Goal: Task Accomplishment & Management: Manage account settings

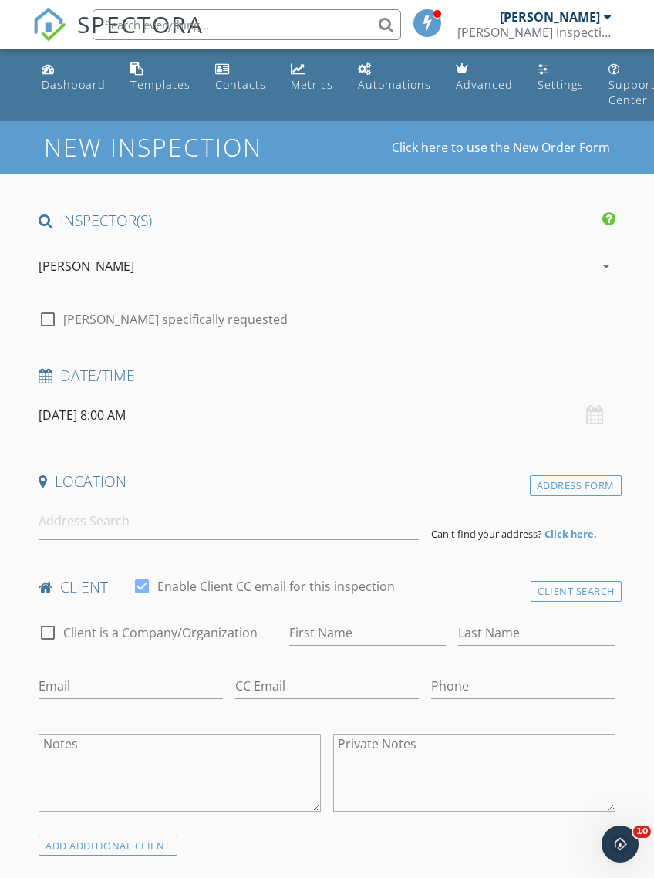
click at [137, 67] on div "Templates" at bounding box center [136, 68] width 13 height 12
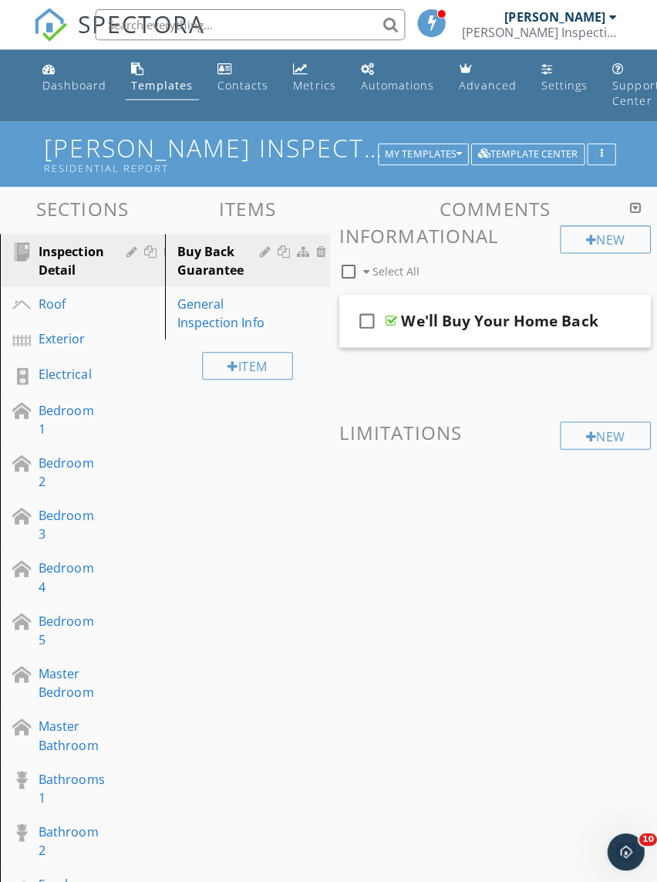
click at [446, 156] on div "My Templates" at bounding box center [421, 153] width 76 height 11
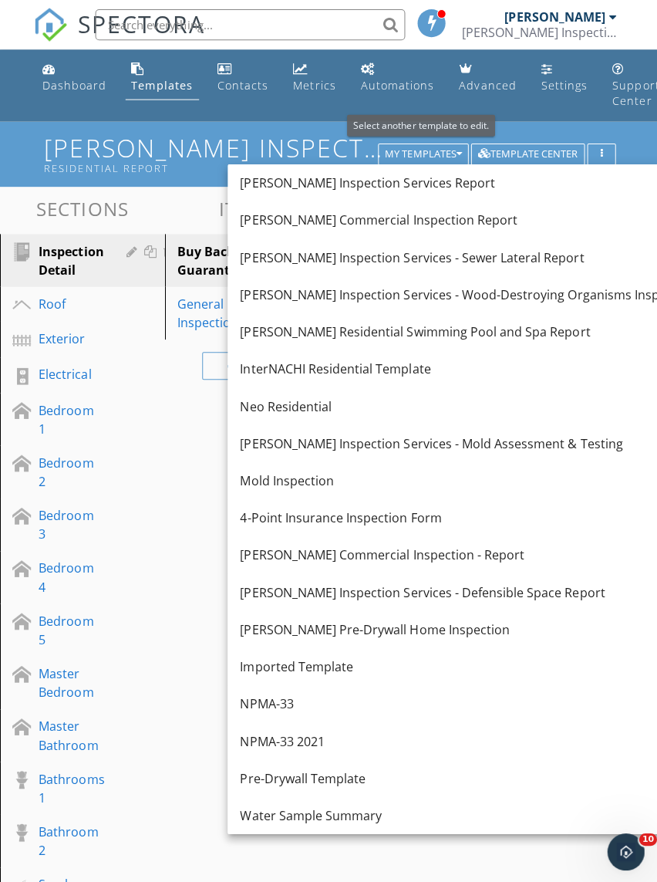
click at [310, 730] on div "NPMA-33 2021" at bounding box center [466, 737] width 454 height 19
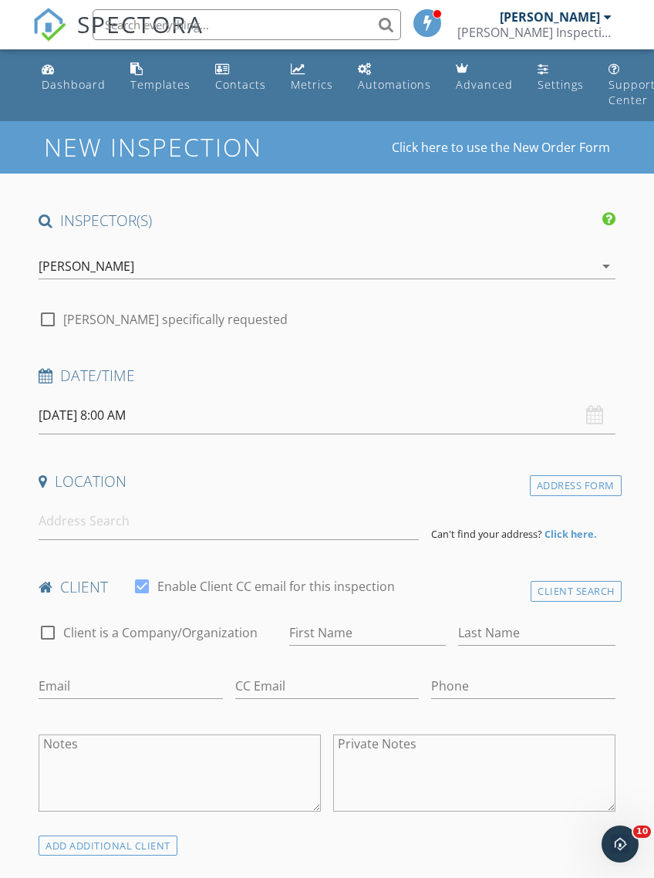
click at [141, 70] on div "Templates" at bounding box center [136, 68] width 13 height 12
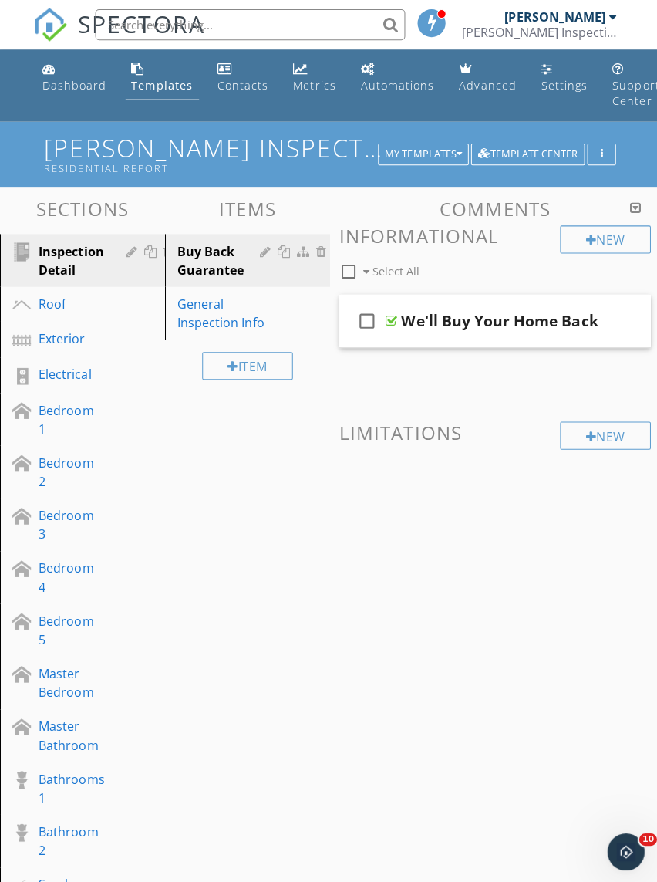
click at [157, 77] on div "Templates" at bounding box center [161, 84] width 61 height 15
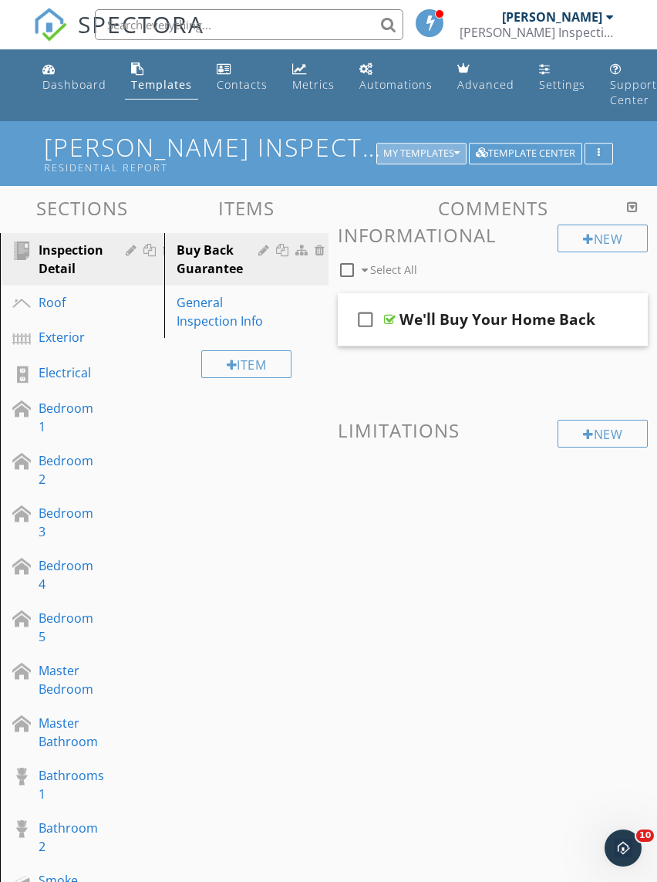
click at [445, 157] on div "My Templates" at bounding box center [421, 153] width 76 height 11
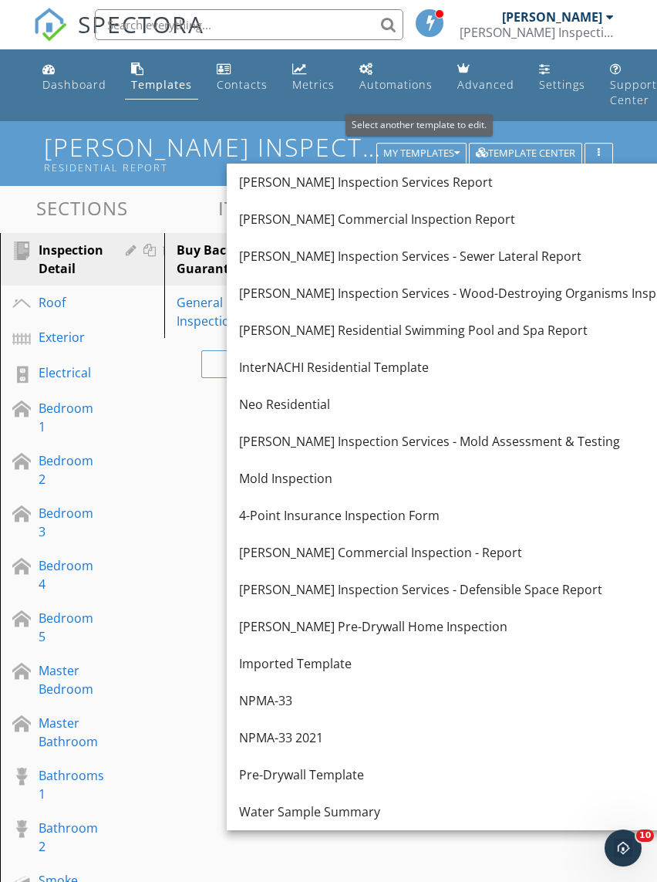
click at [317, 737] on div "NPMA-33 2021" at bounding box center [466, 737] width 454 height 19
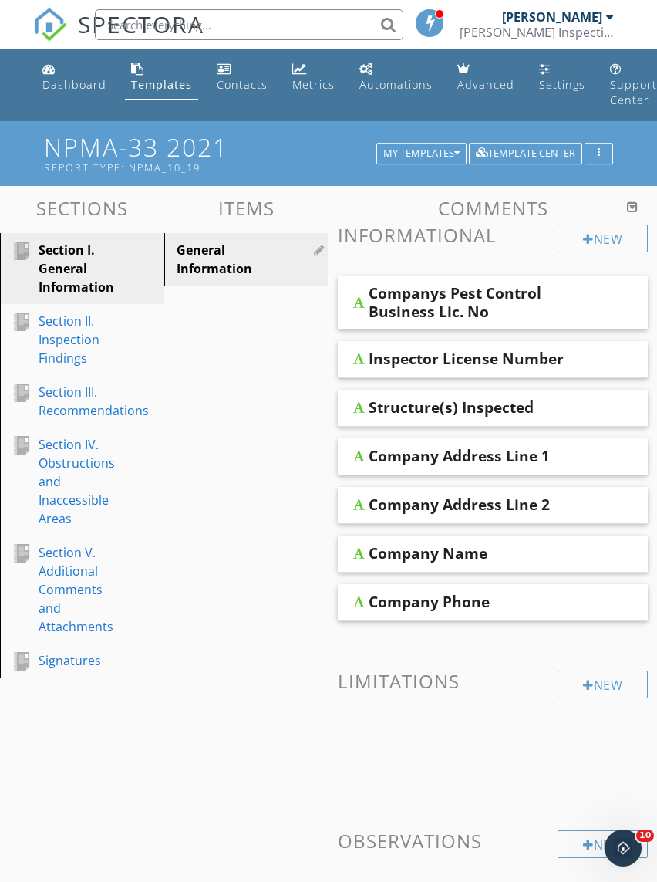
click at [456, 151] on icon "button" at bounding box center [456, 153] width 5 height 11
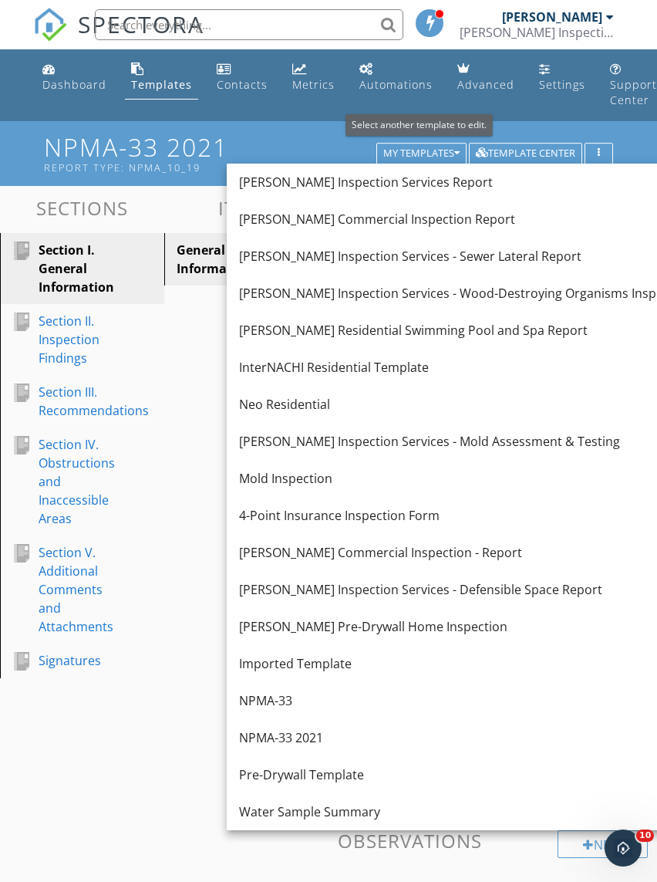
click at [600, 292] on div "Cannon Inspection Services - Wood-Destroying Organisms Inspection" at bounding box center [466, 293] width 454 height 19
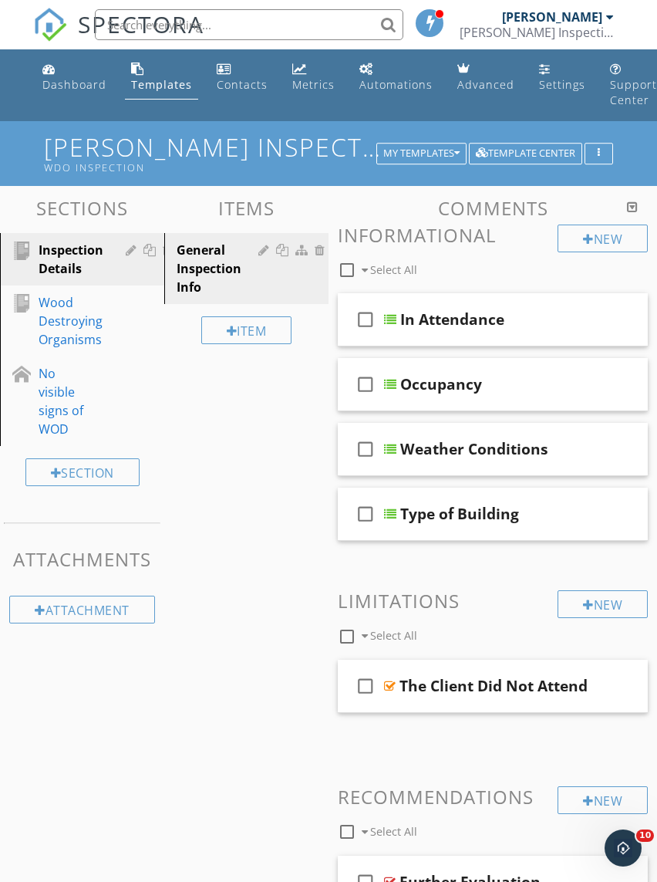
click at [57, 77] on div "Dashboard" at bounding box center [74, 84] width 64 height 15
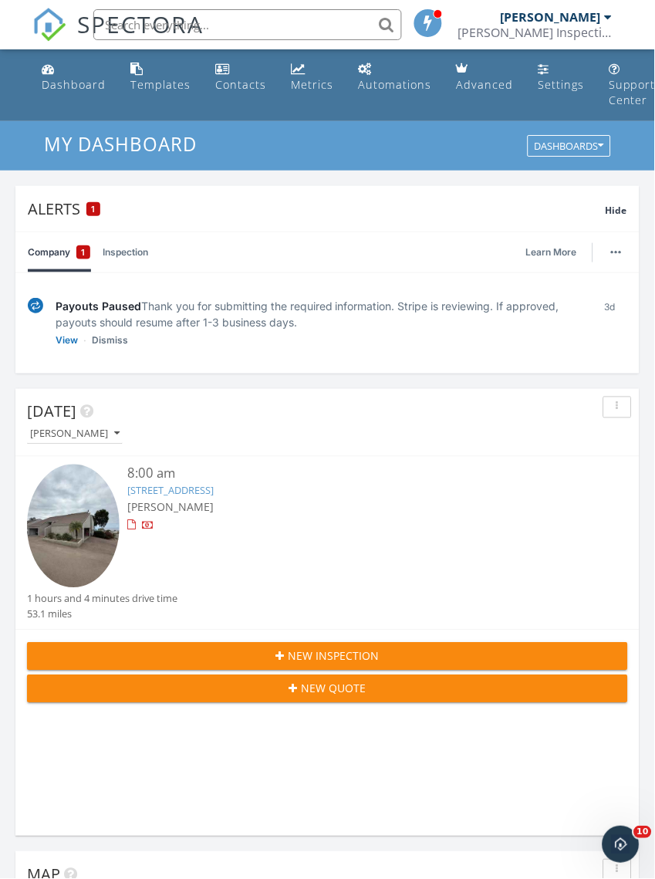
click at [64, 81] on div "Dashboard" at bounding box center [74, 84] width 64 height 15
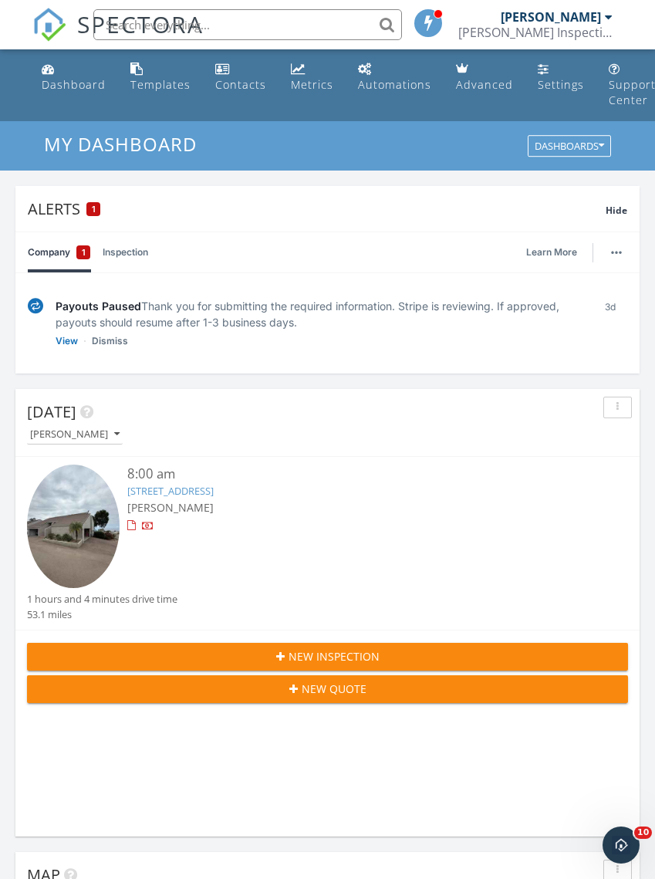
click at [72, 527] on img at bounding box center [73, 525] width 93 height 123
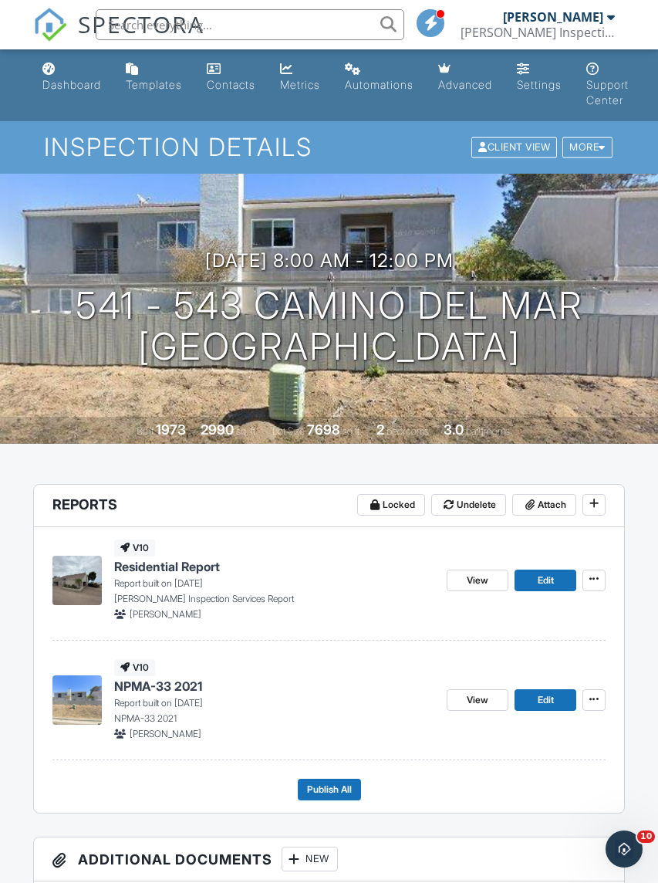
click at [597, 699] on icon at bounding box center [593, 699] width 9 height 11
click at [522, 813] on span "Delete Report" at bounding box center [503, 813] width 68 height 16
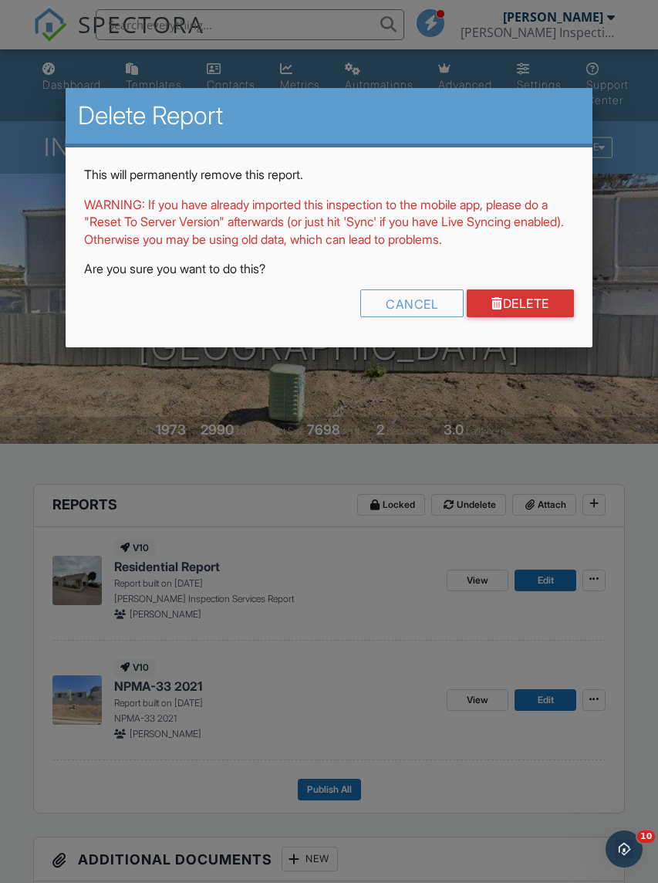
click at [525, 297] on link "Delete" at bounding box center [520, 303] width 107 height 28
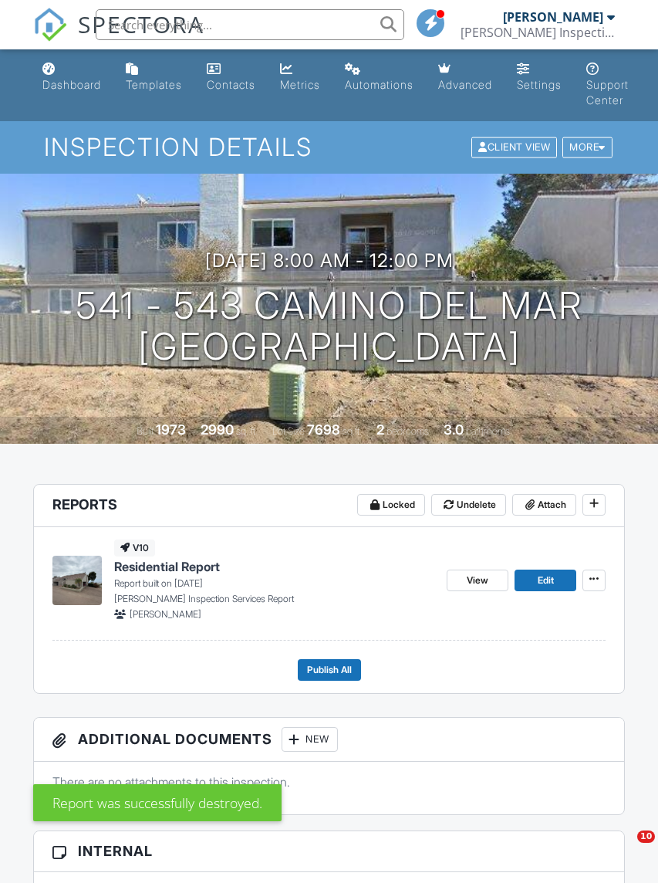
click at [597, 506] on icon at bounding box center [593, 503] width 9 height 11
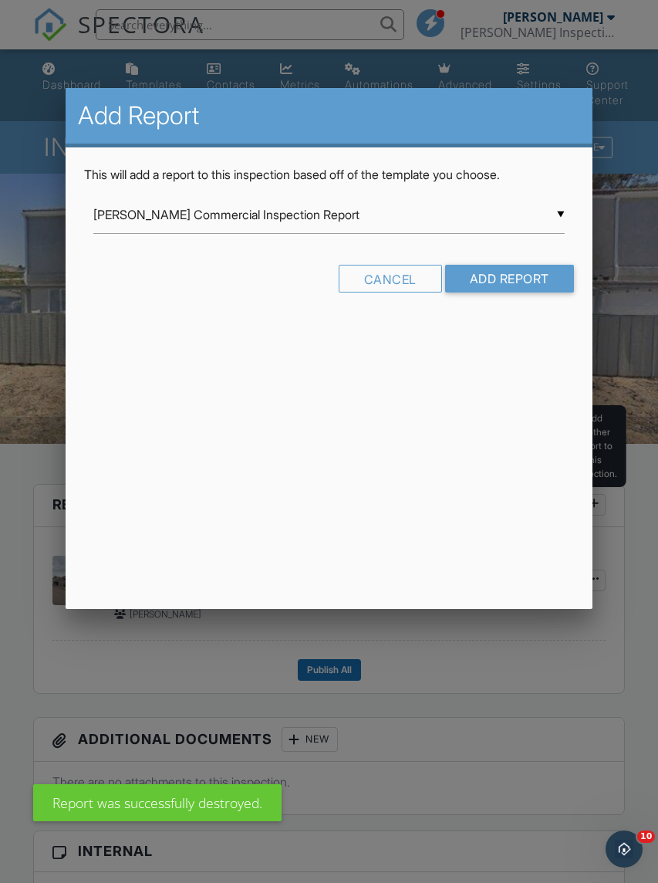
click at [554, 212] on input "[PERSON_NAME] Commercial Inspection Report" at bounding box center [328, 215] width 471 height 38
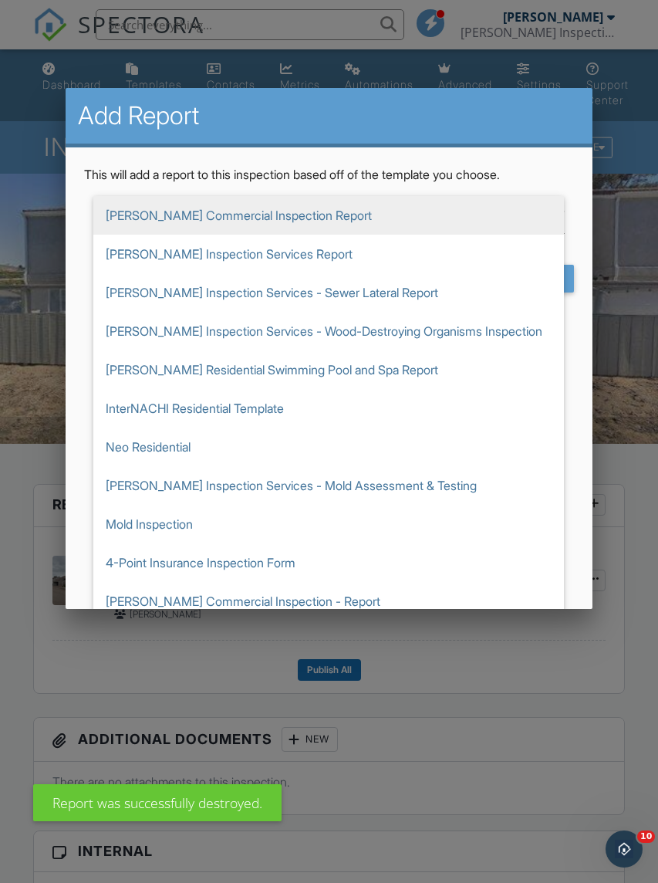
click at [424, 344] on span "[PERSON_NAME] Inspection Services - Wood-Destroying Organisms Inspection" at bounding box center [328, 331] width 471 height 39
type input "[PERSON_NAME] Inspection Services - Wood-Destroying Organisms Inspection"
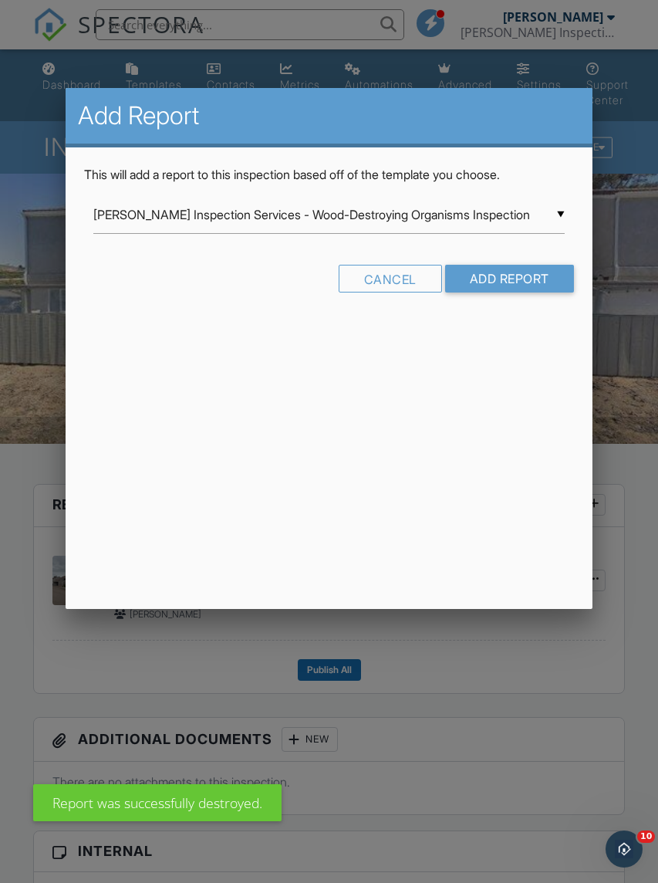
click at [518, 278] on input "Add Report" at bounding box center [509, 279] width 129 height 28
